Goal: Transaction & Acquisition: Book appointment/travel/reservation

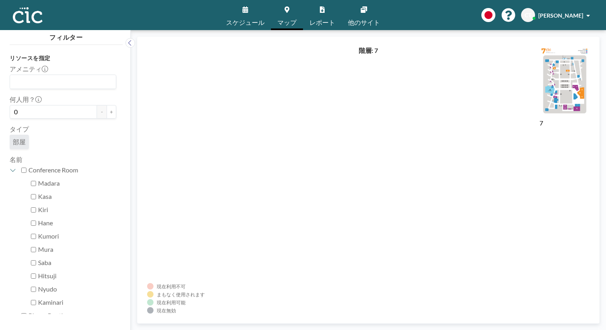
click at [253, 13] on link "スケジュール" at bounding box center [245, 15] width 51 height 30
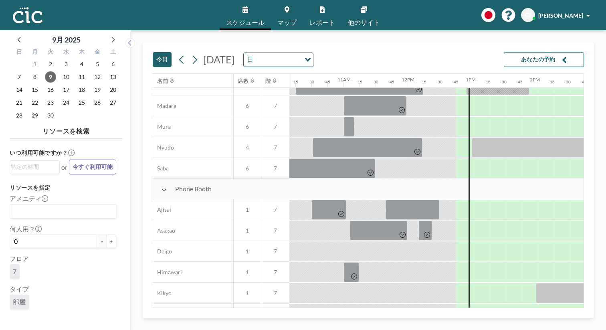
scroll to position [138, 651]
drag, startPoint x: 323, startPoint y: 248, endPoint x: 372, endPoint y: 249, distance: 49.3
click at [536, 324] on div at bounding box center [576, 334] width 80 height 20
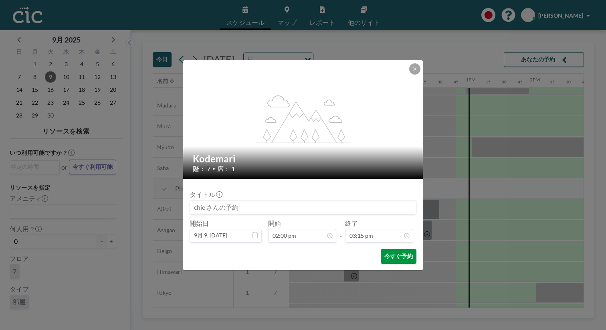
click at [381, 249] on button "今すぐ予約" at bounding box center [399, 256] width 36 height 15
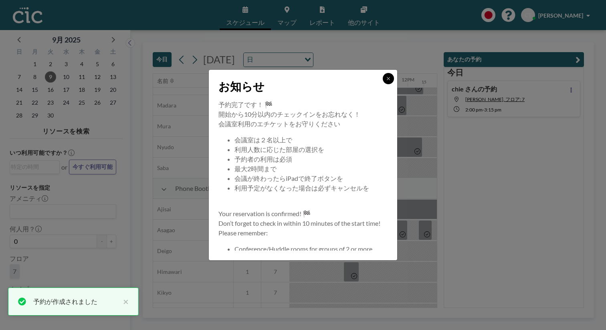
click at [386, 81] on icon at bounding box center [388, 78] width 5 height 5
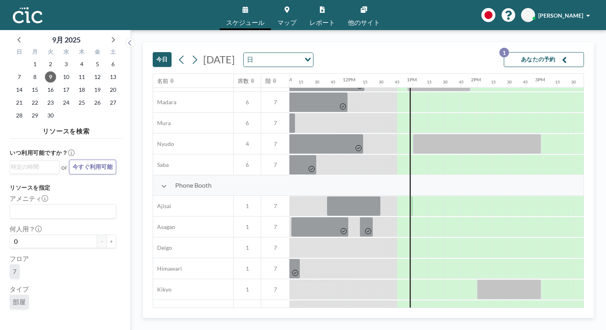
scroll to position [141, 713]
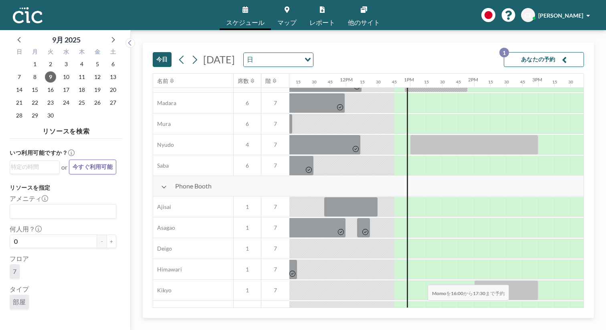
drag, startPoint x: 360, startPoint y: 265, endPoint x: 425, endPoint y: 266, distance: 64.9
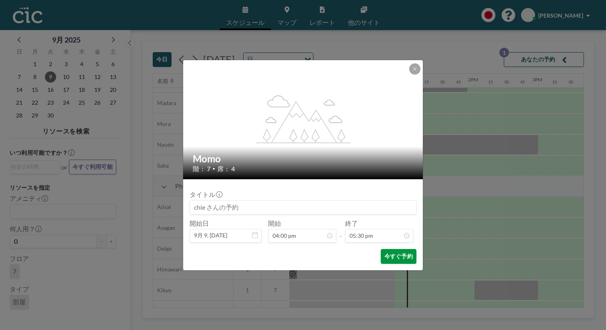
click at [384, 249] on button "今すぐ予約" at bounding box center [399, 256] width 36 height 15
